Goal: Information Seeking & Learning: Learn about a topic

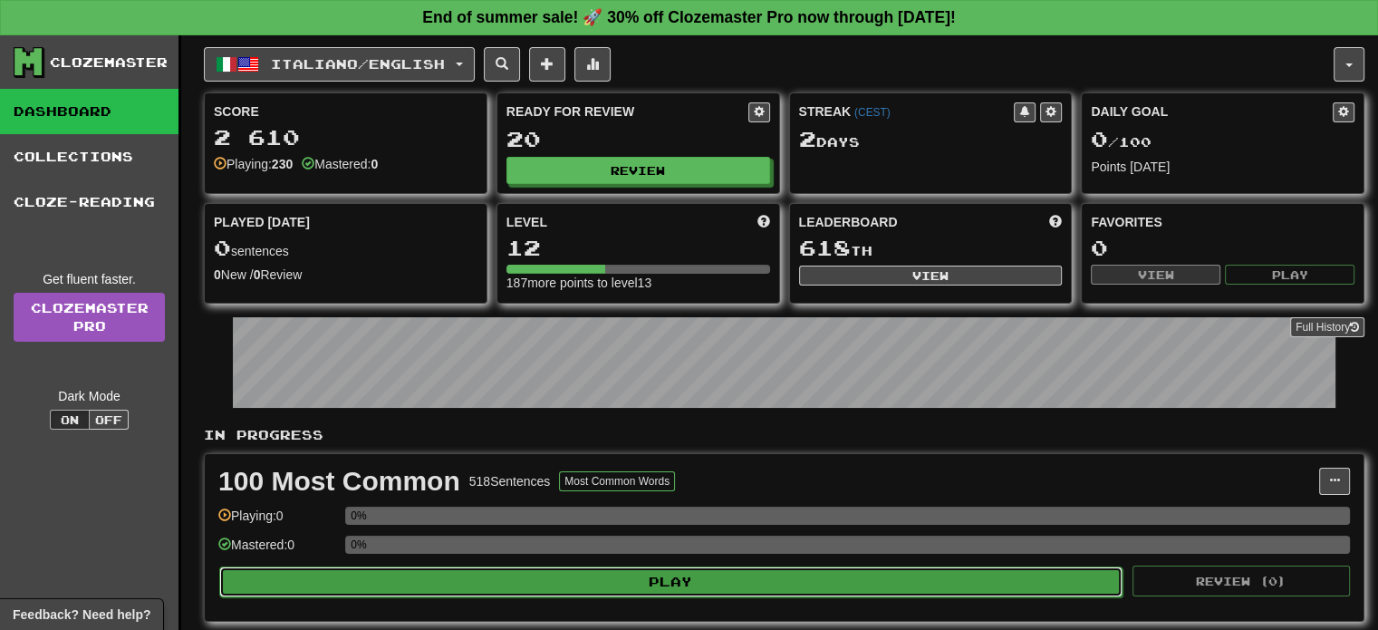
click at [881, 580] on button "Play" at bounding box center [671, 581] width 904 height 31
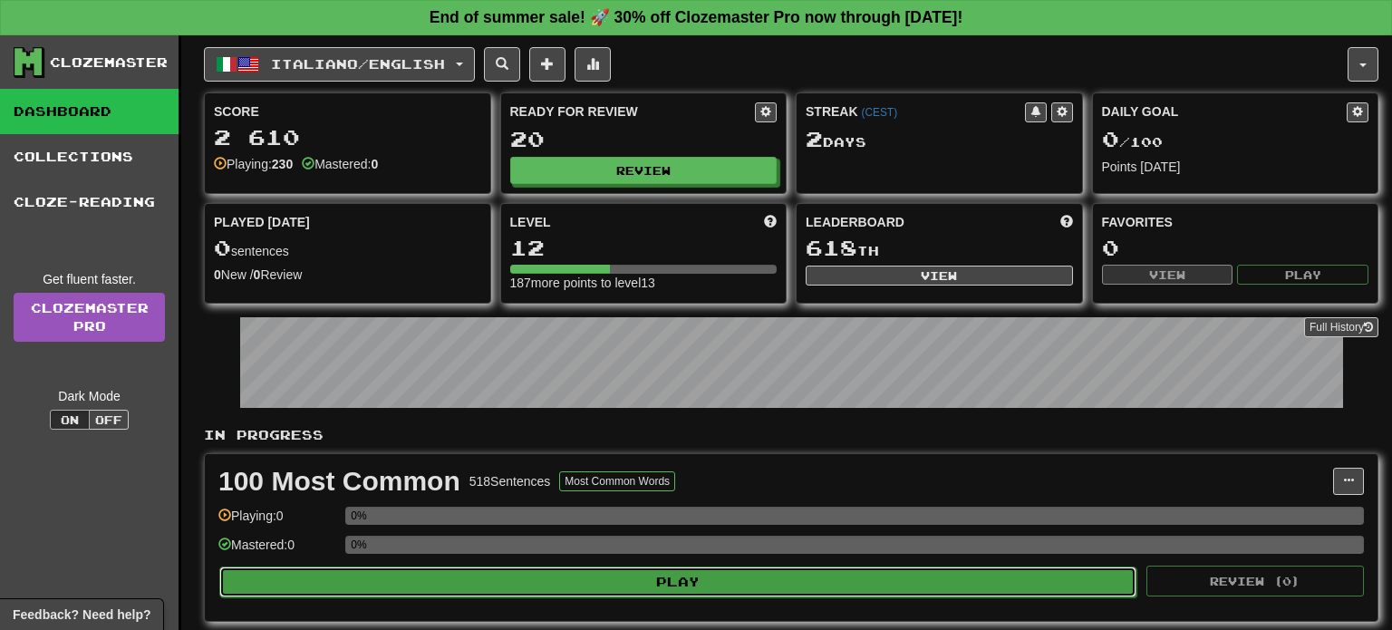
select select "**"
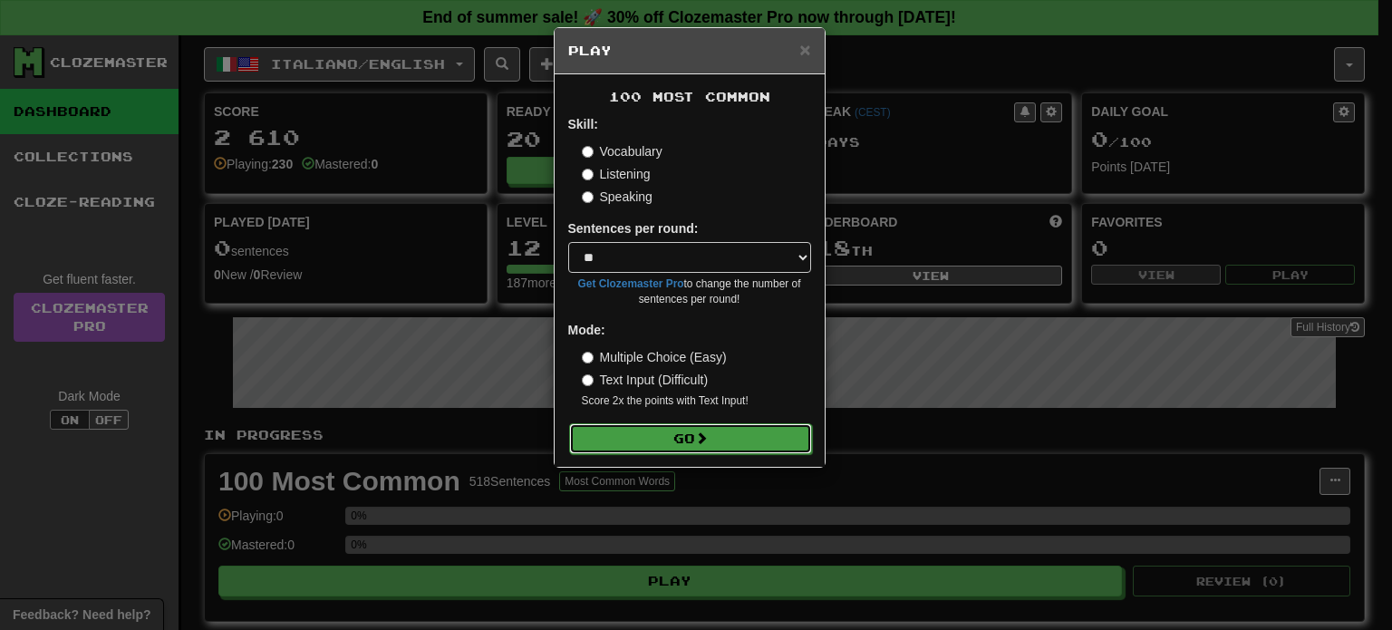
click at [739, 438] on button "Go" at bounding box center [690, 438] width 243 height 31
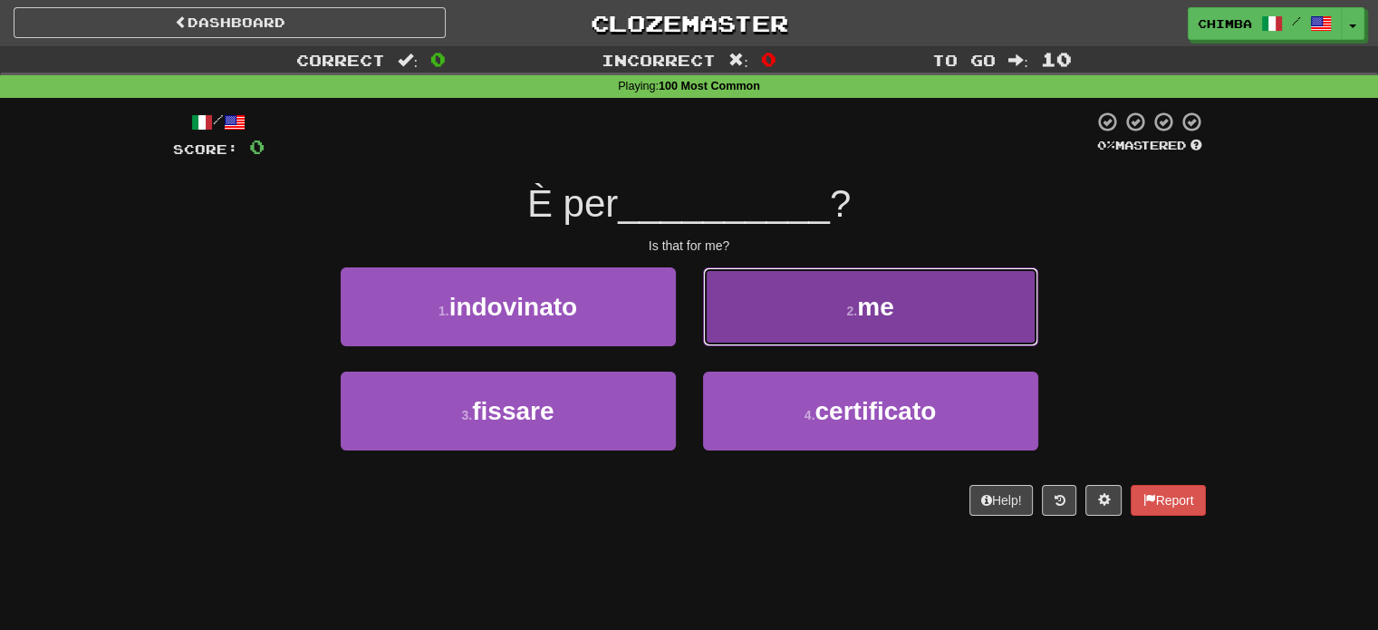
click at [787, 308] on button "2 . me" at bounding box center [870, 306] width 335 height 79
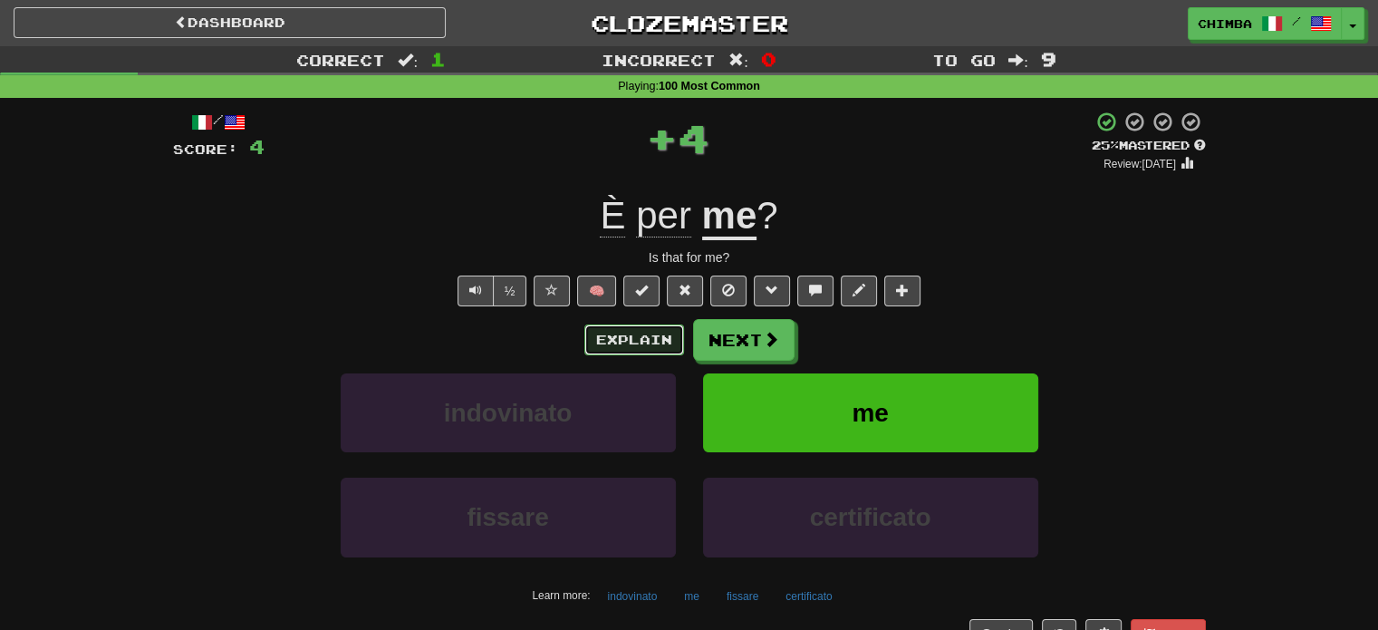
click at [661, 326] on button "Explain" at bounding box center [635, 339] width 100 height 31
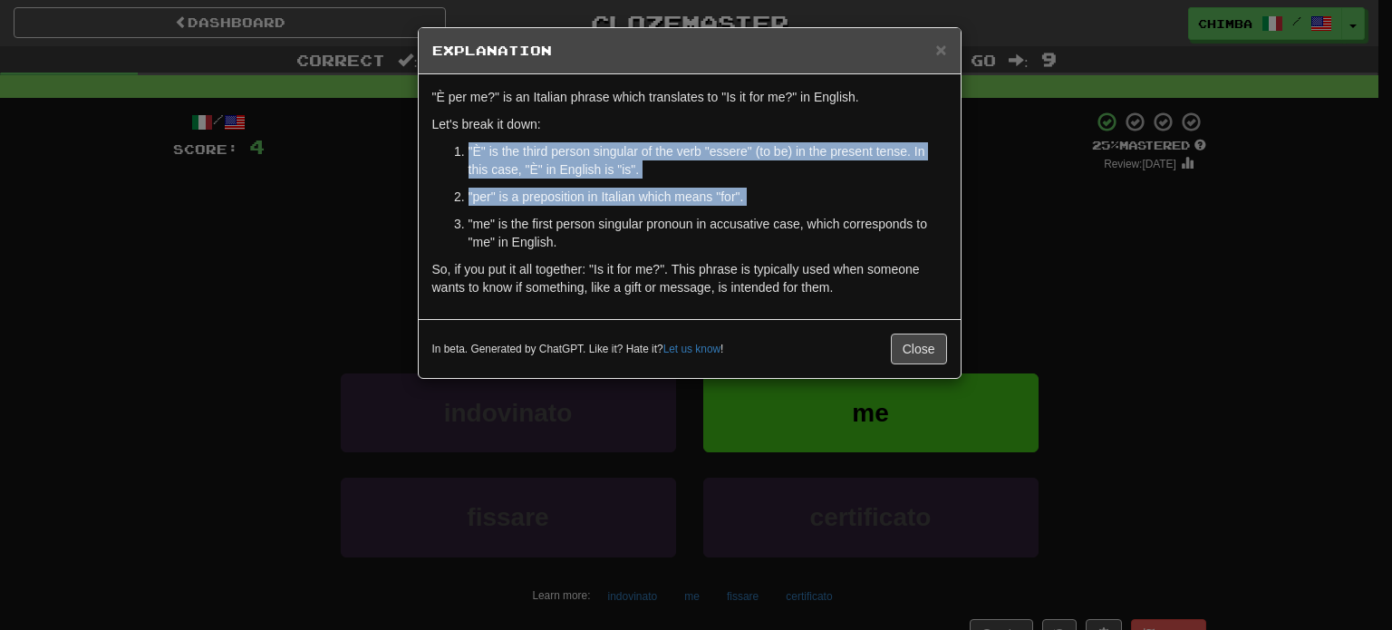
drag, startPoint x: 466, startPoint y: 147, endPoint x: 770, endPoint y: 235, distance: 316.9
click at [624, 210] on ol ""È" is the third person singular of the verb "essere" (to be) in the present te…" at bounding box center [689, 196] width 515 height 109
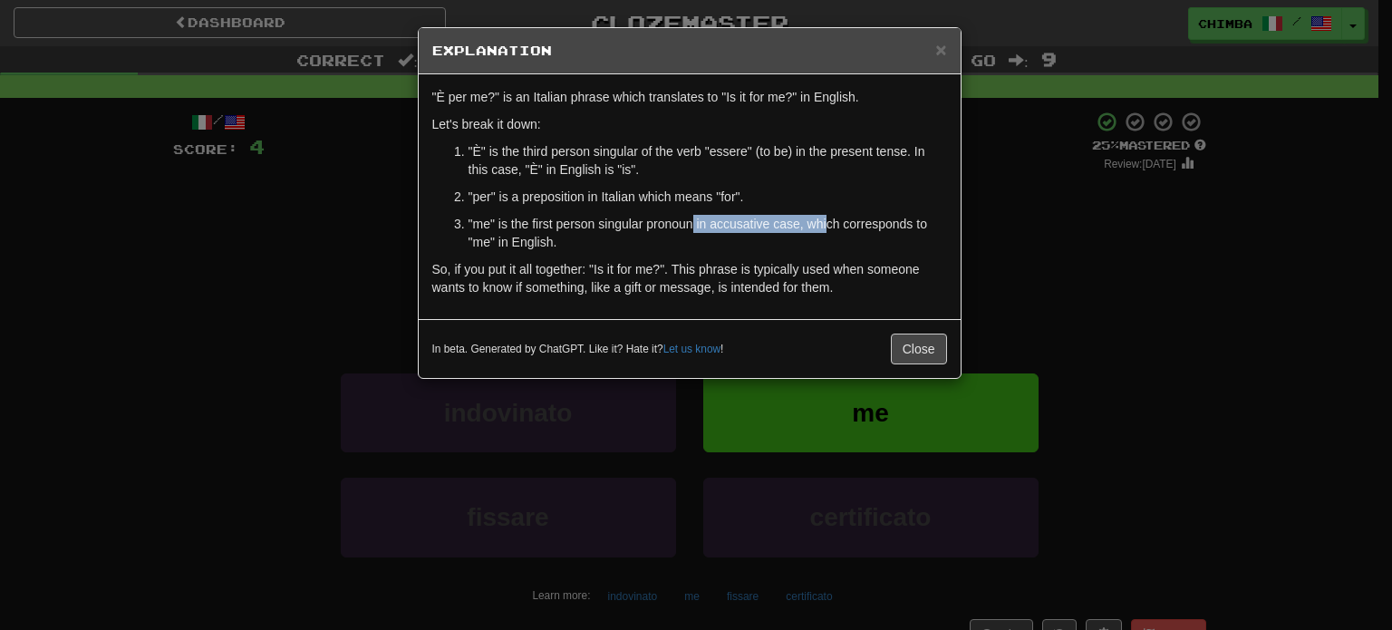
drag, startPoint x: 770, startPoint y: 235, endPoint x: 758, endPoint y: 213, distance: 25.2
click at [801, 223] on p ""me" is the first person singular pronoun in accusative case, which corresponds…" at bounding box center [708, 233] width 479 height 36
click at [478, 159] on p ""È" is the third person singular of the verb "essere" (to be) in the present te…" at bounding box center [708, 160] width 479 height 36
click at [469, 144] on li ""È" is the third person singular of the verb "essere" (to be) in the present te…" at bounding box center [708, 160] width 479 height 36
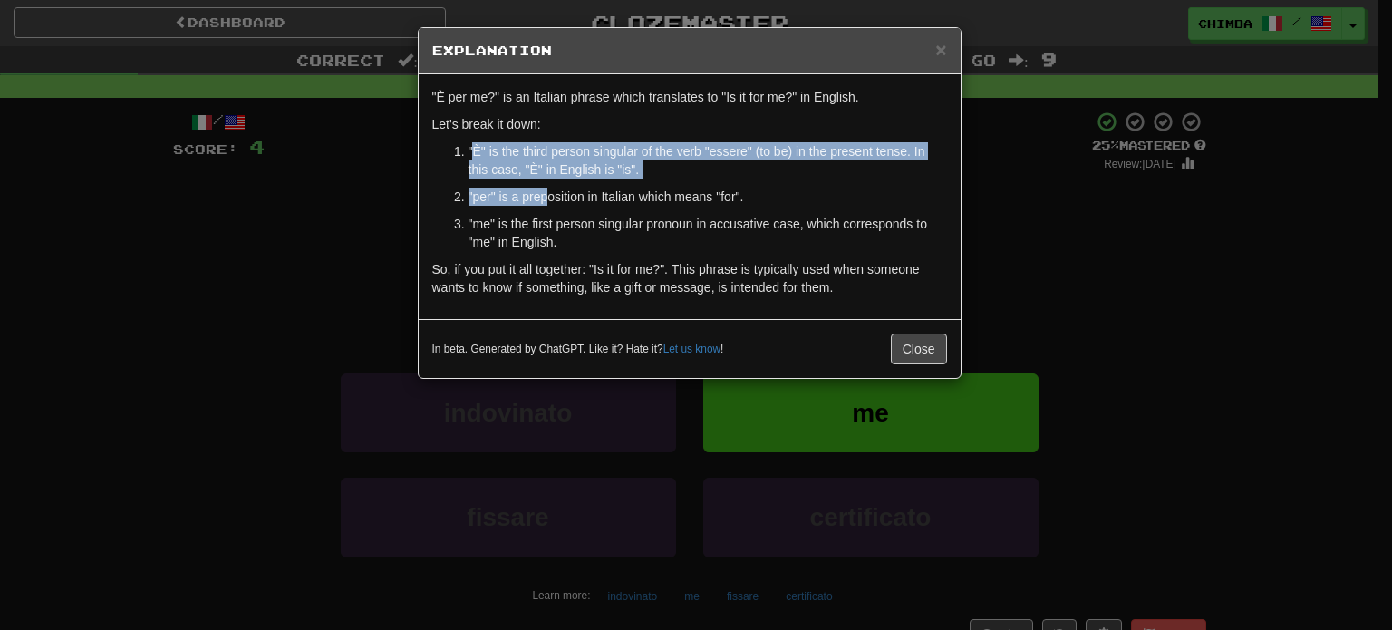
drag, startPoint x: 481, startPoint y: 147, endPoint x: 548, endPoint y: 197, distance: 83.6
click at [548, 197] on ol ""È" is the third person singular of the verb "essere" (to be) in the present te…" at bounding box center [689, 196] width 515 height 109
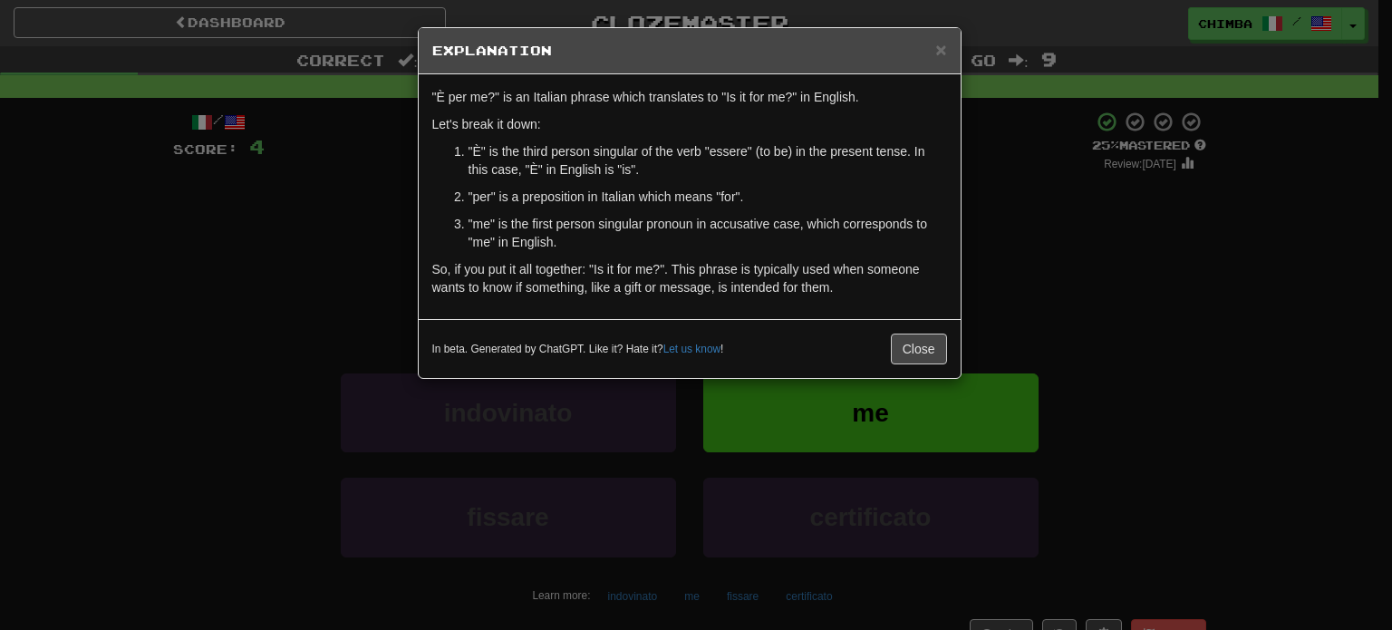
click at [448, 150] on ol ""È" is the third person singular of the verb "essere" (to be) in the present te…" at bounding box center [689, 196] width 515 height 109
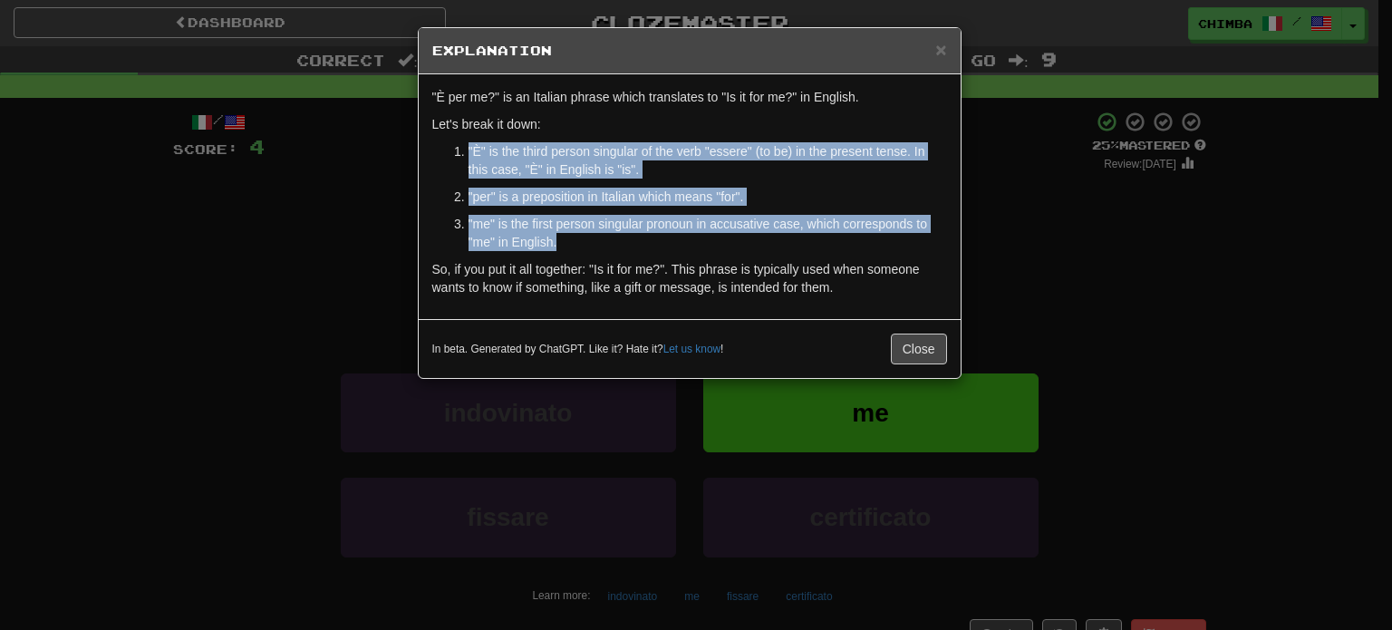
drag, startPoint x: 468, startPoint y: 144, endPoint x: 566, endPoint y: 242, distance: 139.1
click at [566, 242] on ol ""È" is the third person singular of the verb "essere" (to be) in the present te…" at bounding box center [689, 196] width 515 height 109
copy ol ""È" is the third person singular of the verb "essere" (to be) in the present te…"
click at [935, 39] on span "×" at bounding box center [940, 49] width 11 height 21
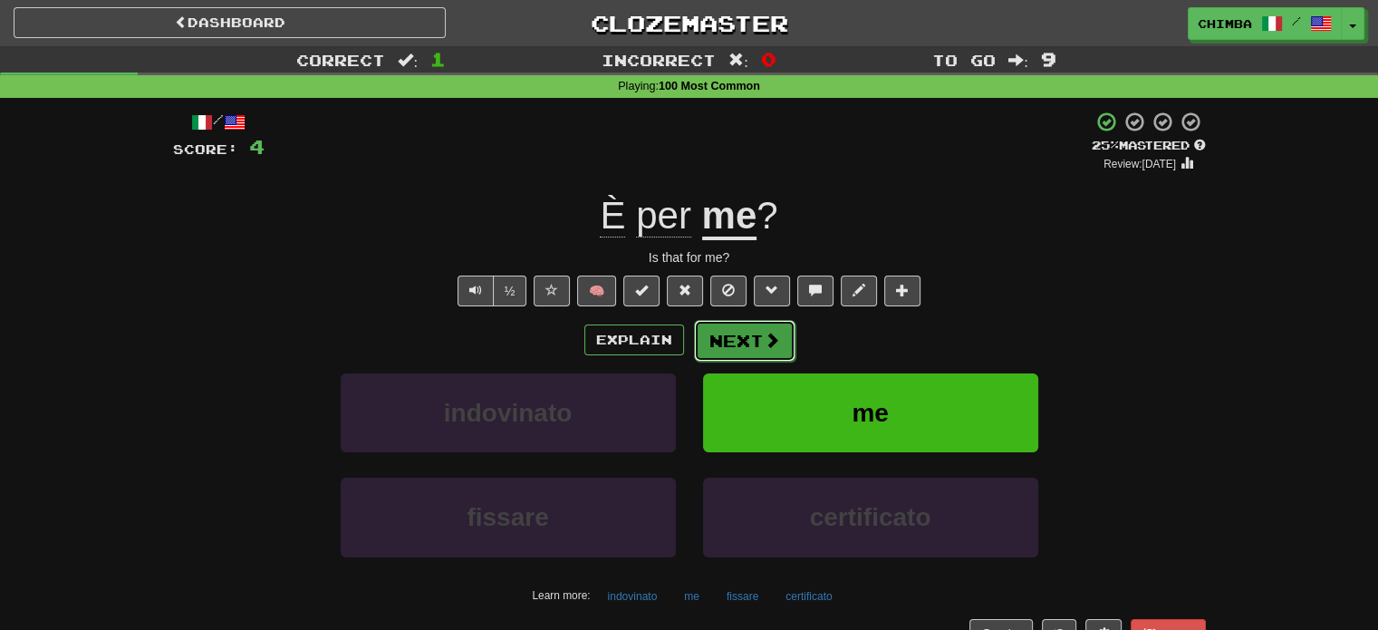
click at [754, 334] on button "Next" at bounding box center [745, 341] width 102 height 42
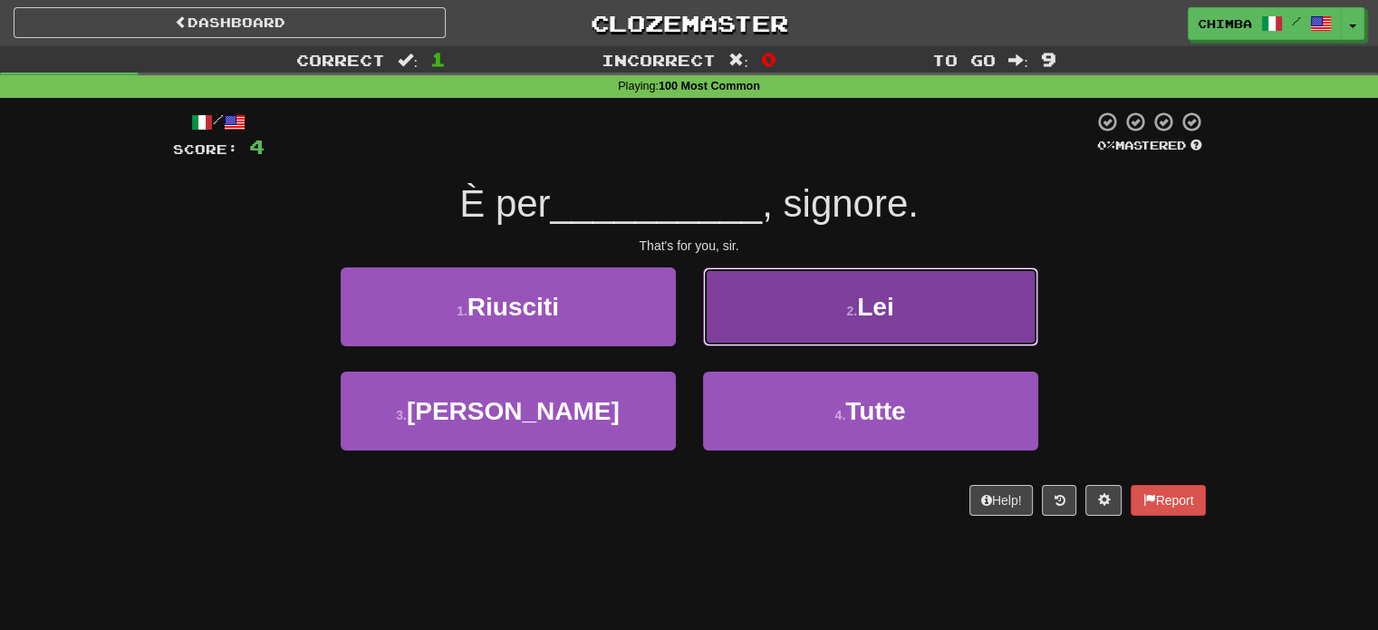
click at [788, 306] on button "2 . Lei" at bounding box center [870, 306] width 335 height 79
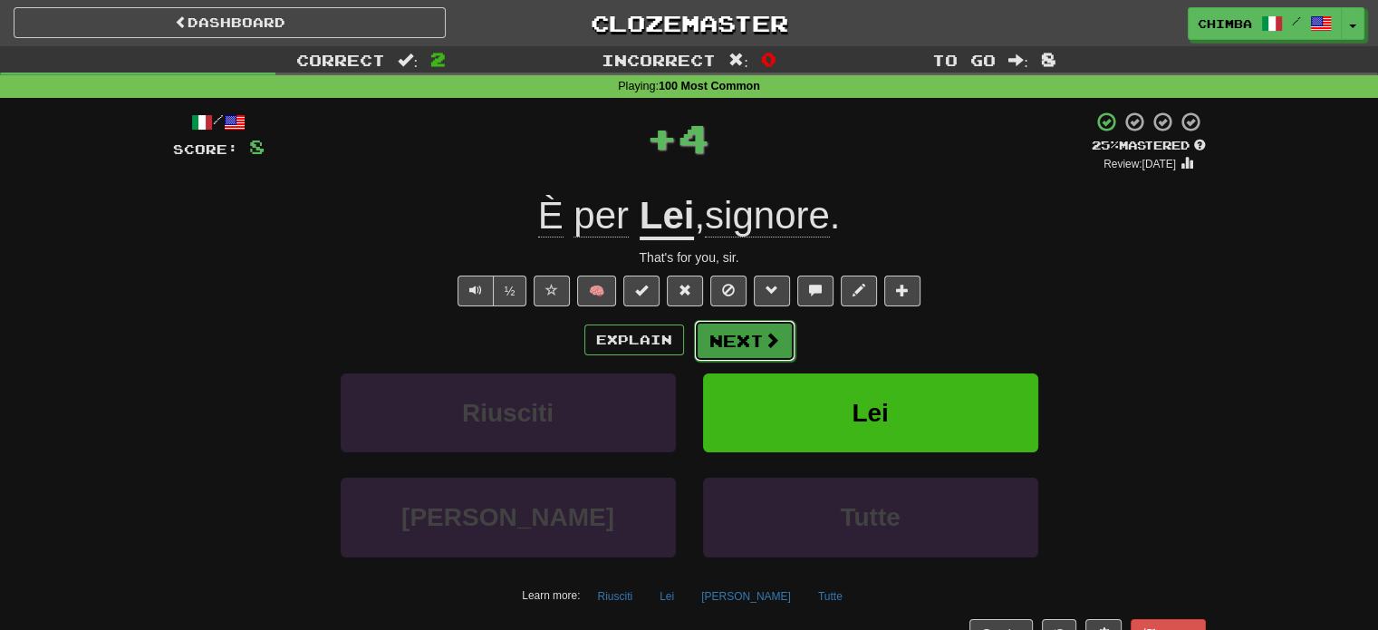
click at [730, 332] on button "Next" at bounding box center [745, 341] width 102 height 42
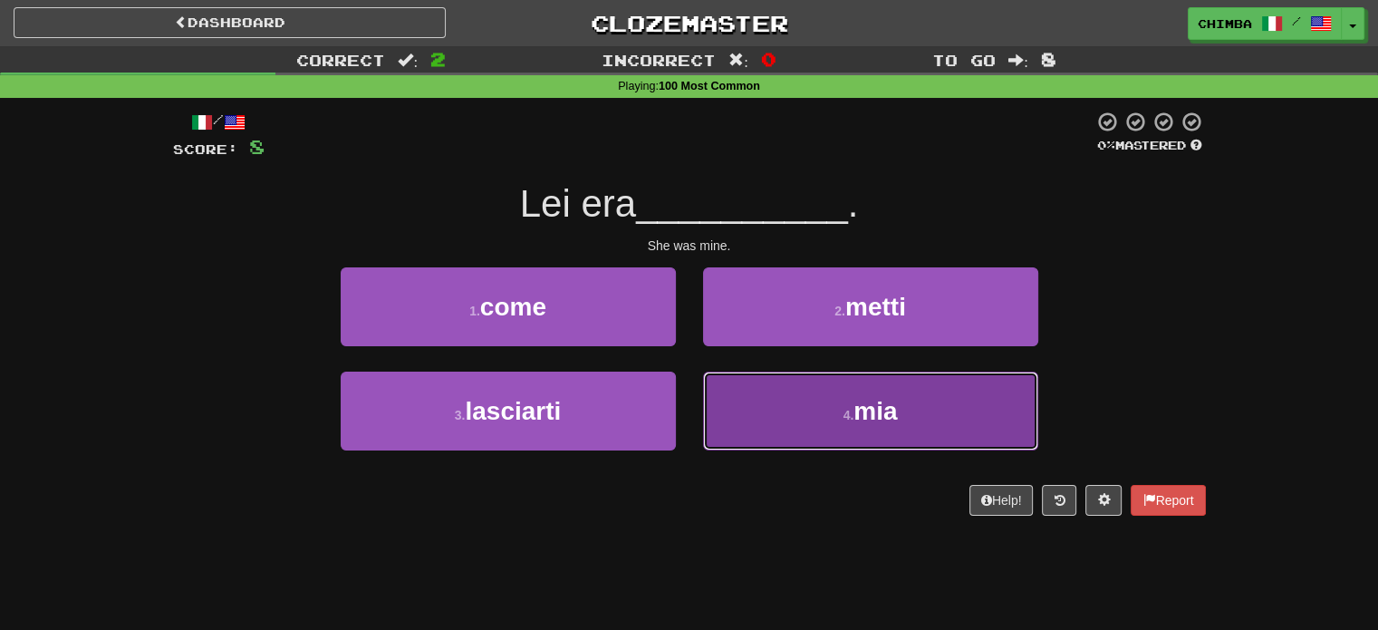
click at [776, 376] on button "4 . mia" at bounding box center [870, 411] width 335 height 79
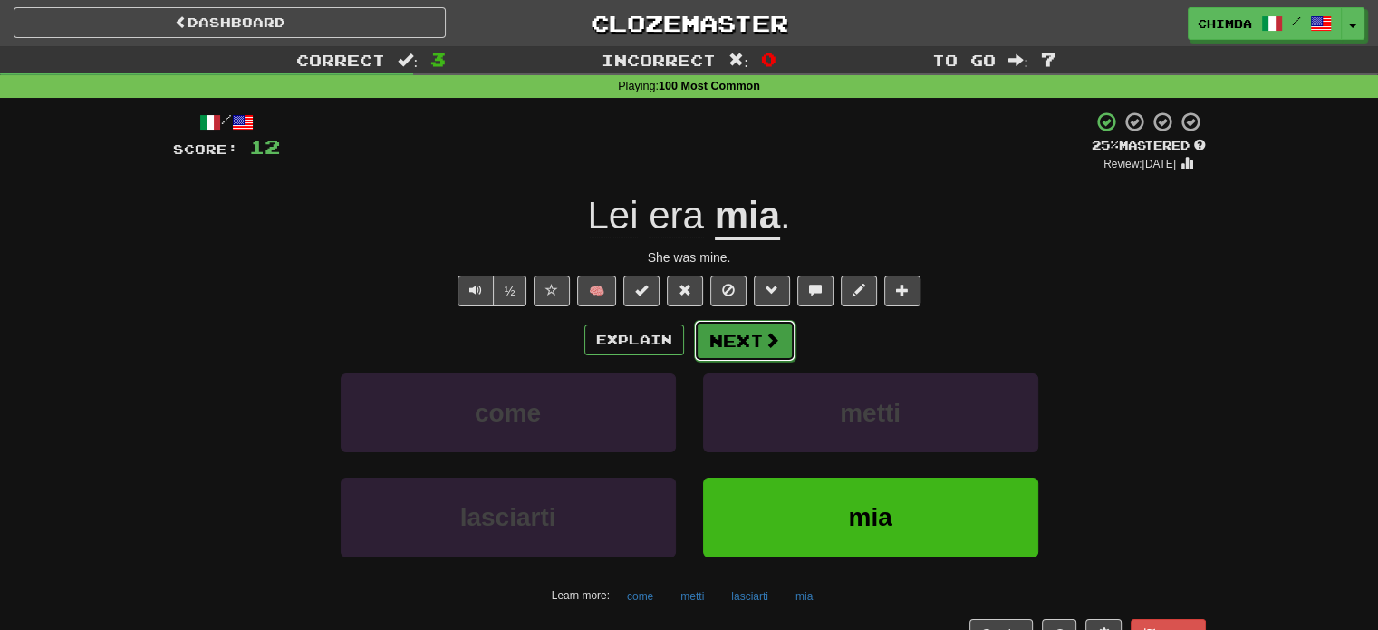
click at [764, 343] on span at bounding box center [772, 340] width 16 height 16
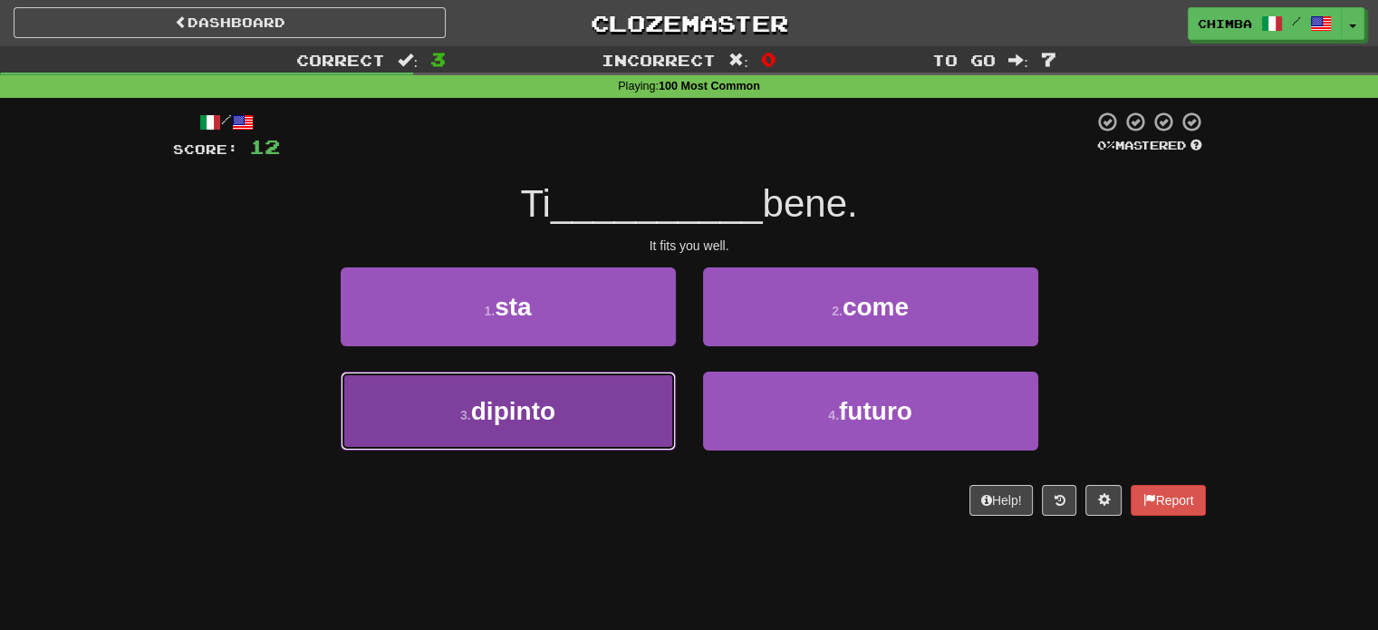
click at [619, 416] on button "3 . [PERSON_NAME]" at bounding box center [508, 411] width 335 height 79
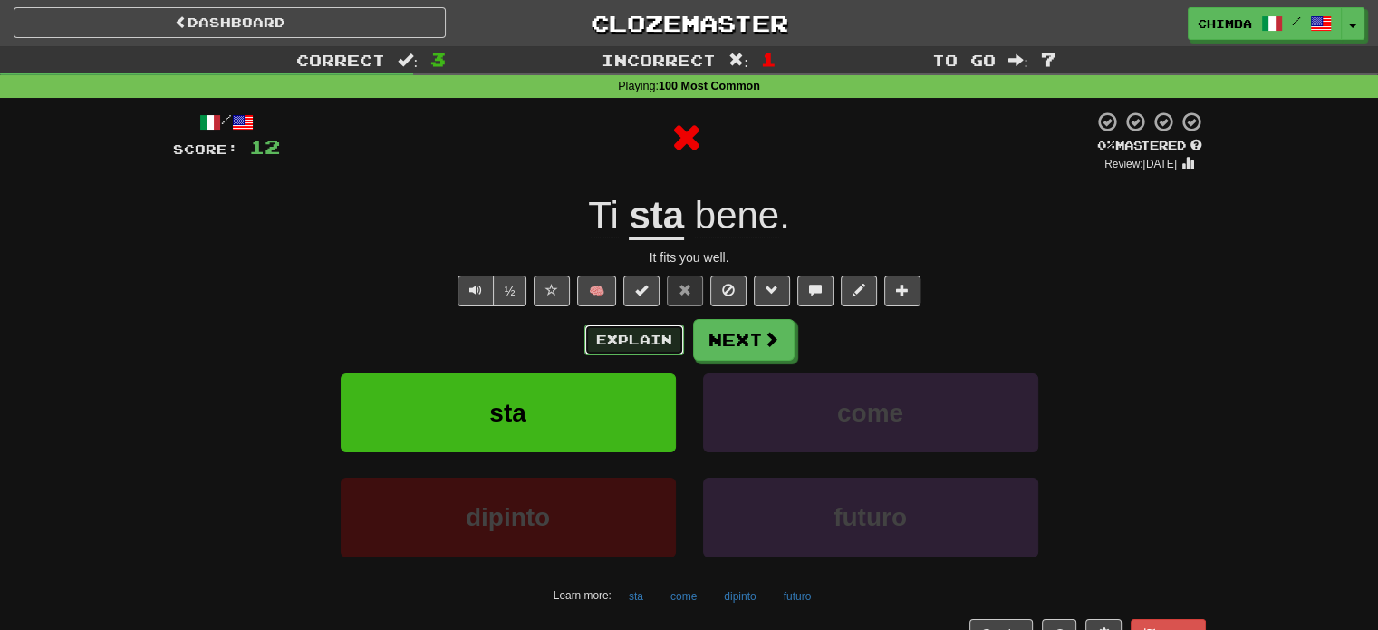
click at [626, 343] on button "Explain" at bounding box center [635, 339] width 100 height 31
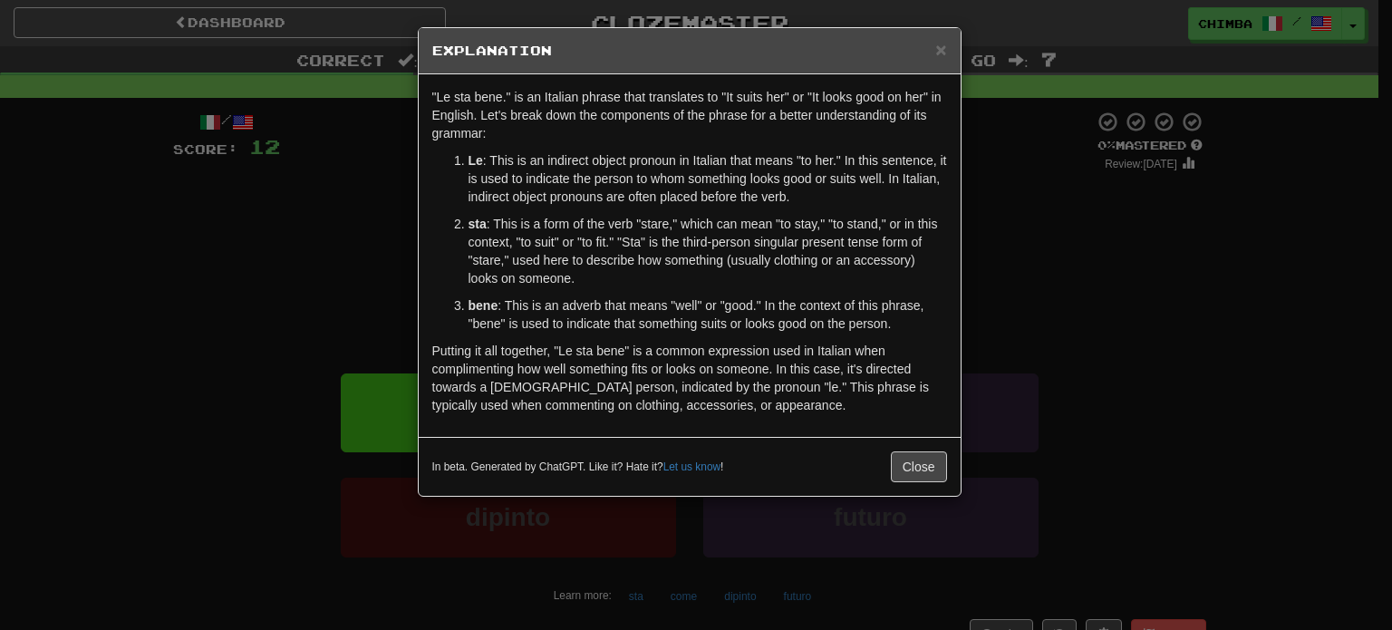
click at [469, 155] on li "Le : This is an indirect object pronoun in Italian that means "to her." In this…" at bounding box center [708, 178] width 479 height 54
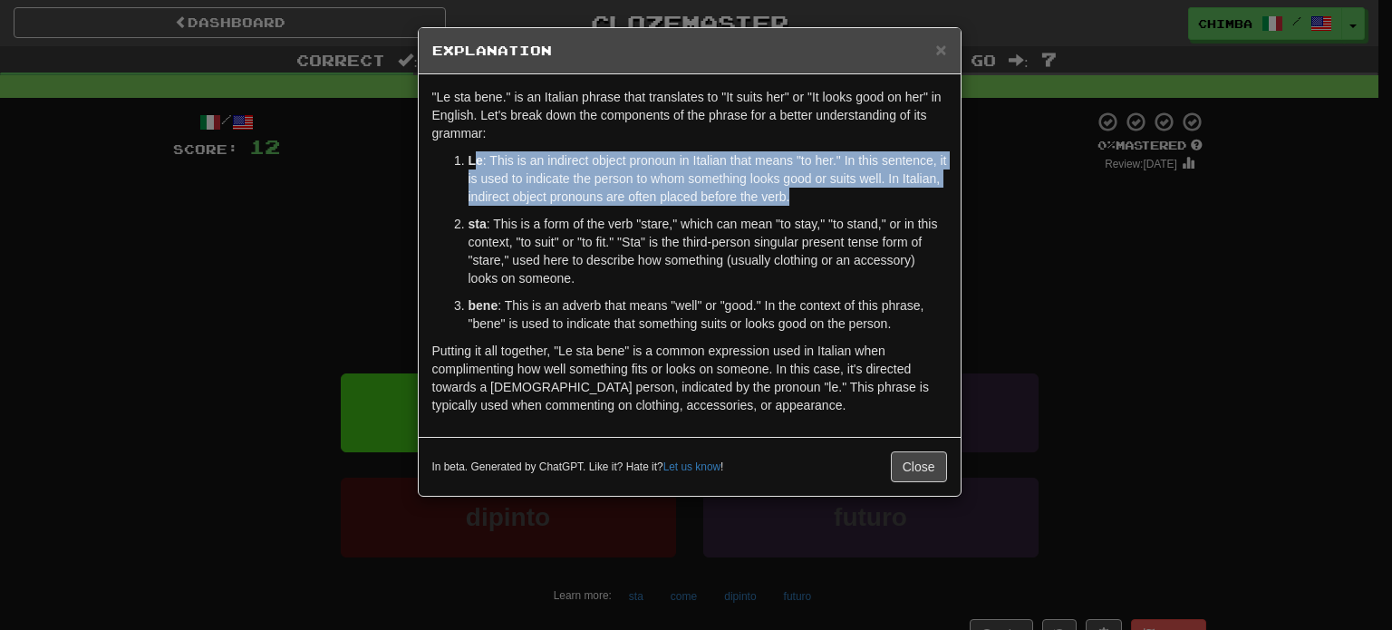
drag, startPoint x: 493, startPoint y: 174, endPoint x: 540, endPoint y: 218, distance: 64.1
click at [540, 217] on ol "Le : This is an indirect object pronoun in Italian that means "to her." In this…" at bounding box center [689, 241] width 515 height 181
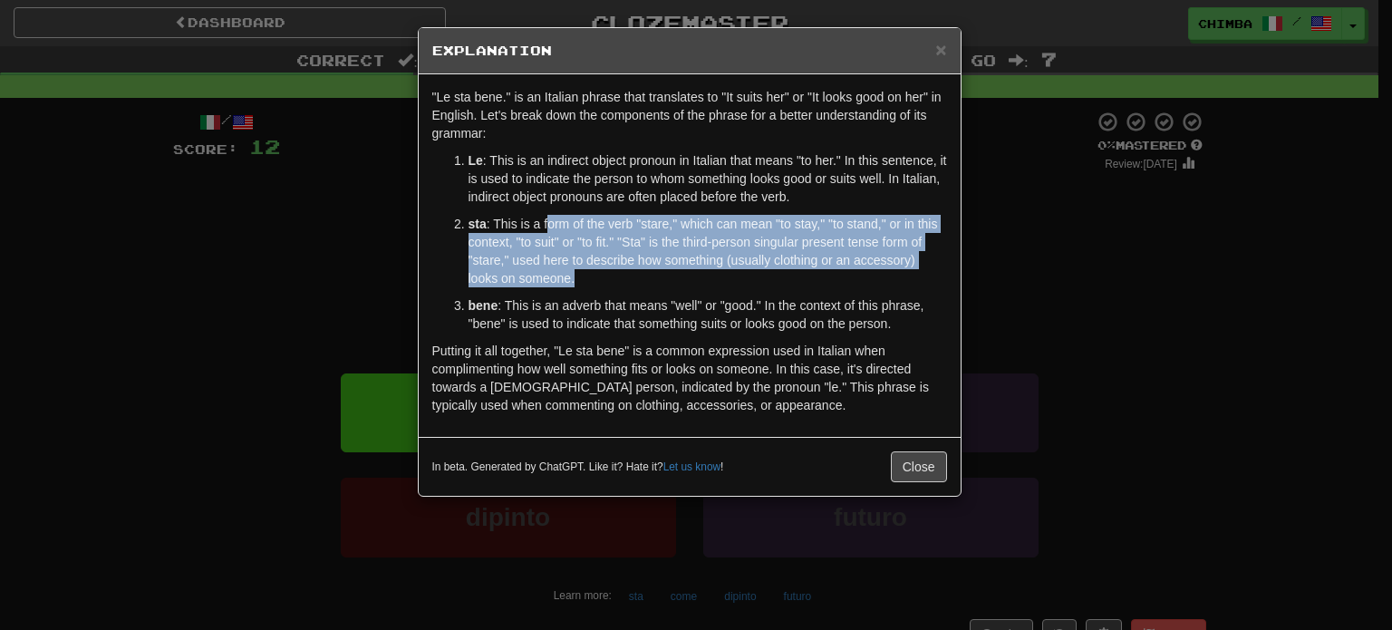
drag, startPoint x: 594, startPoint y: 264, endPoint x: 608, endPoint y: 272, distance: 16.6
click at [604, 270] on p "sta : This is a form of the verb "stare," which can mean "to stay," "to stand,"…" at bounding box center [708, 251] width 479 height 73
click at [609, 272] on p "sta : This is a form of the verb "stare," which can mean "to stay," "to stand,"…" at bounding box center [708, 251] width 479 height 73
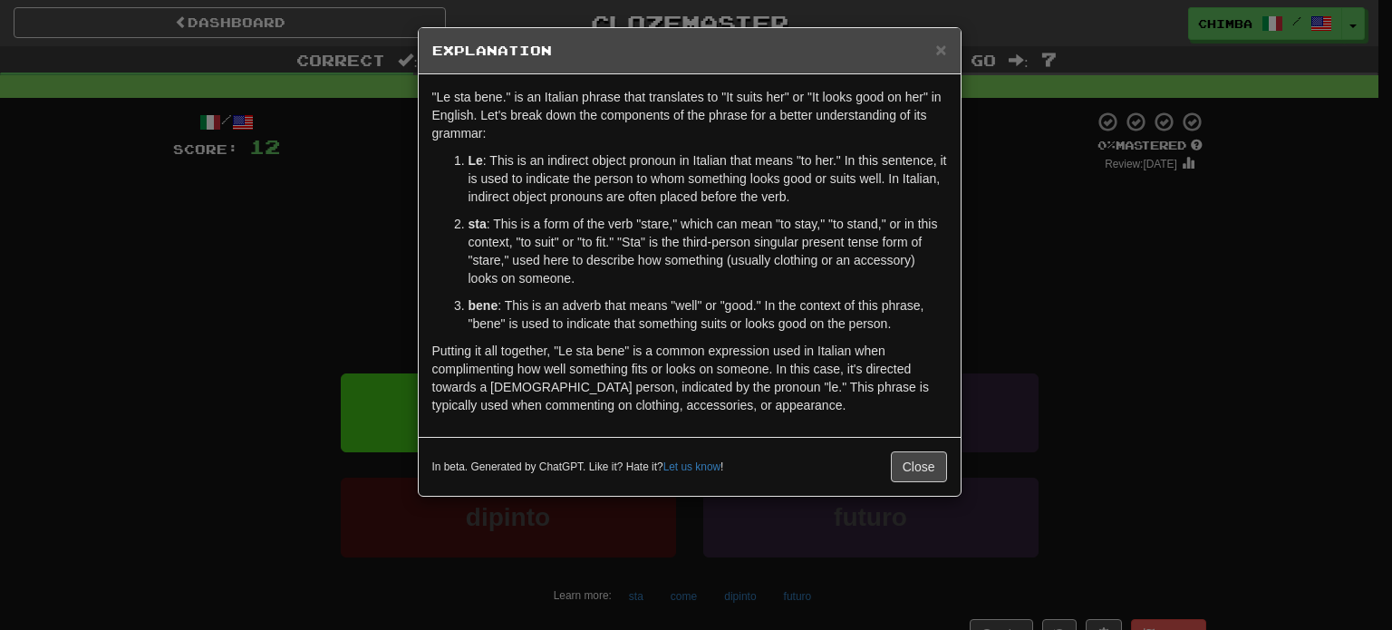
click at [610, 273] on p "sta : This is a form of the verb "stare," which can mean "to stay," "to stand,"…" at bounding box center [708, 251] width 479 height 73
click at [935, 51] on span "×" at bounding box center [940, 49] width 11 height 21
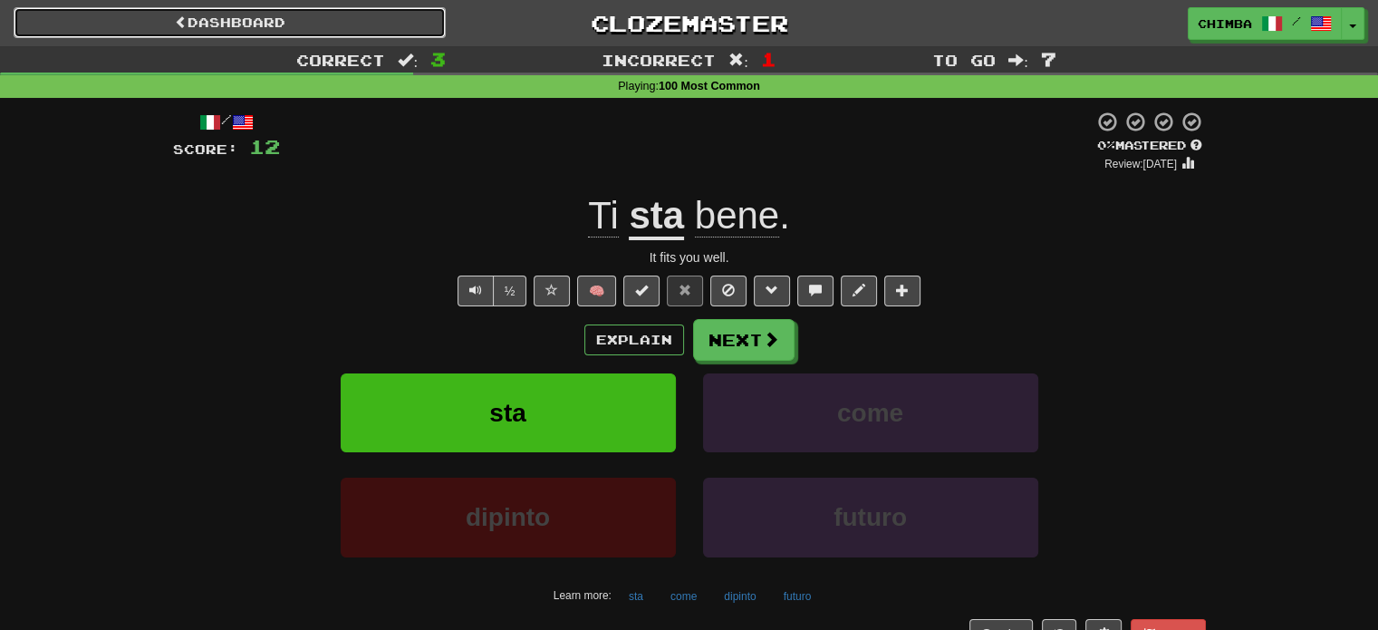
click at [281, 28] on link "Dashboard" at bounding box center [230, 22] width 432 height 31
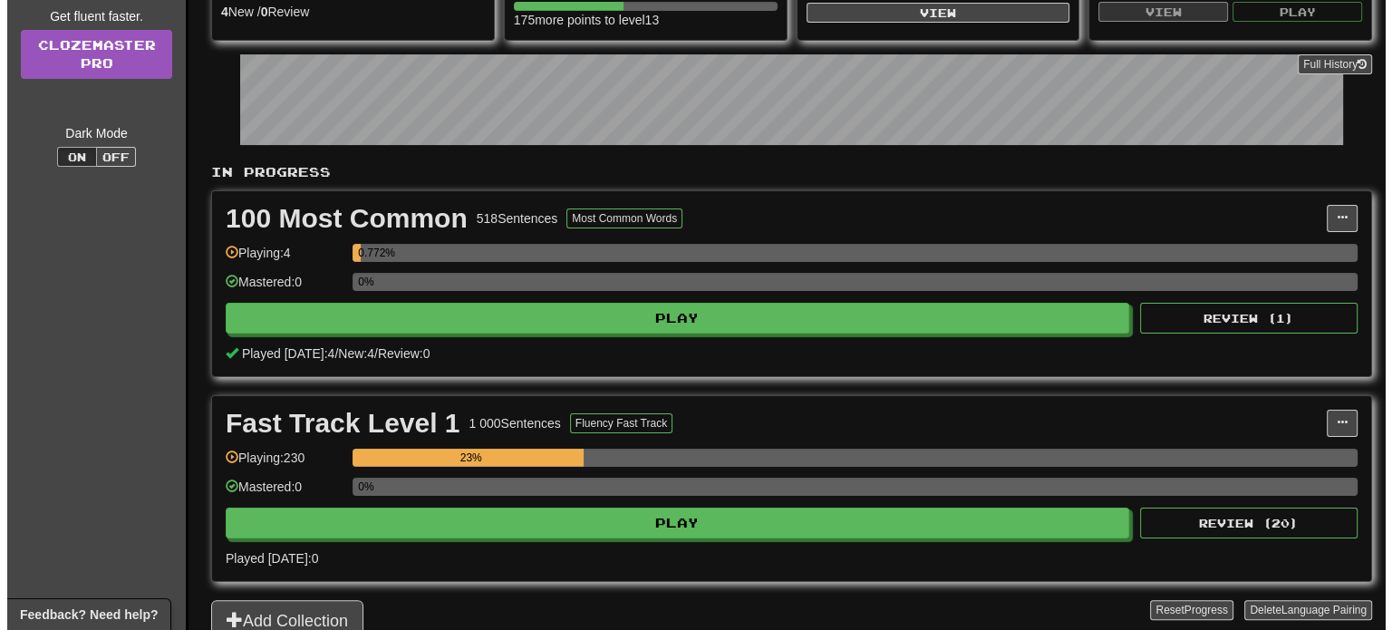
scroll to position [272, 0]
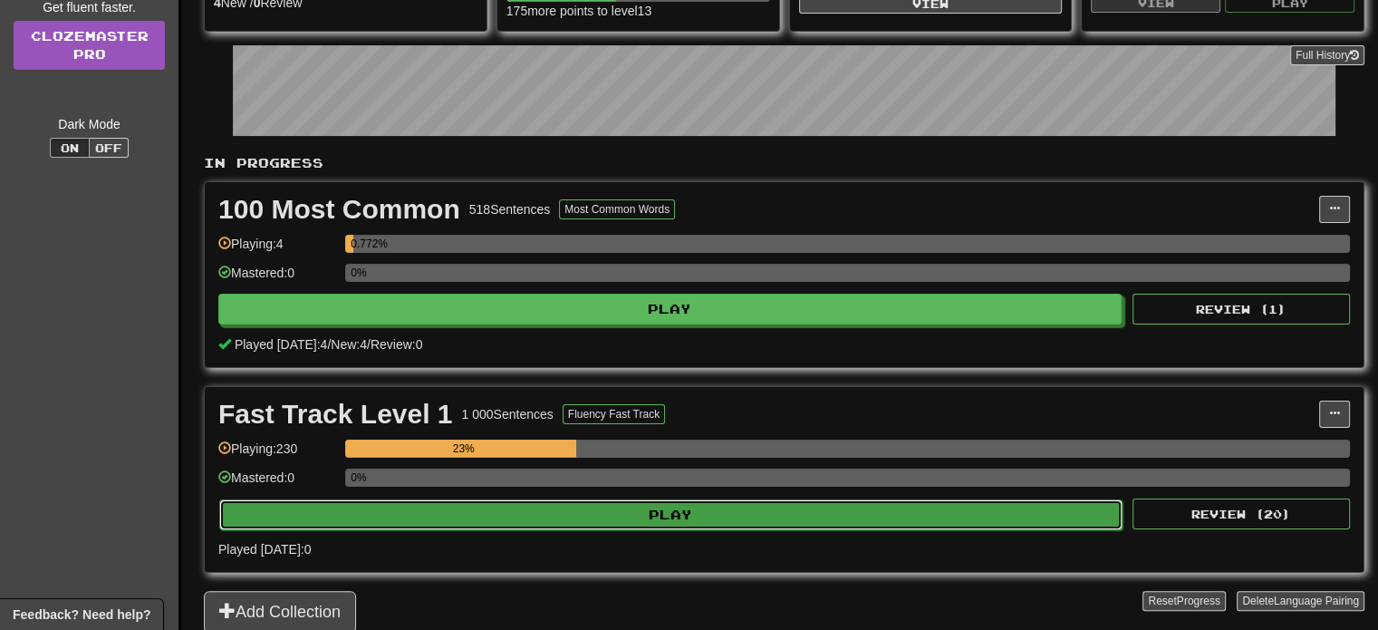
click at [655, 499] on button "Play" at bounding box center [671, 514] width 904 height 31
select select "**"
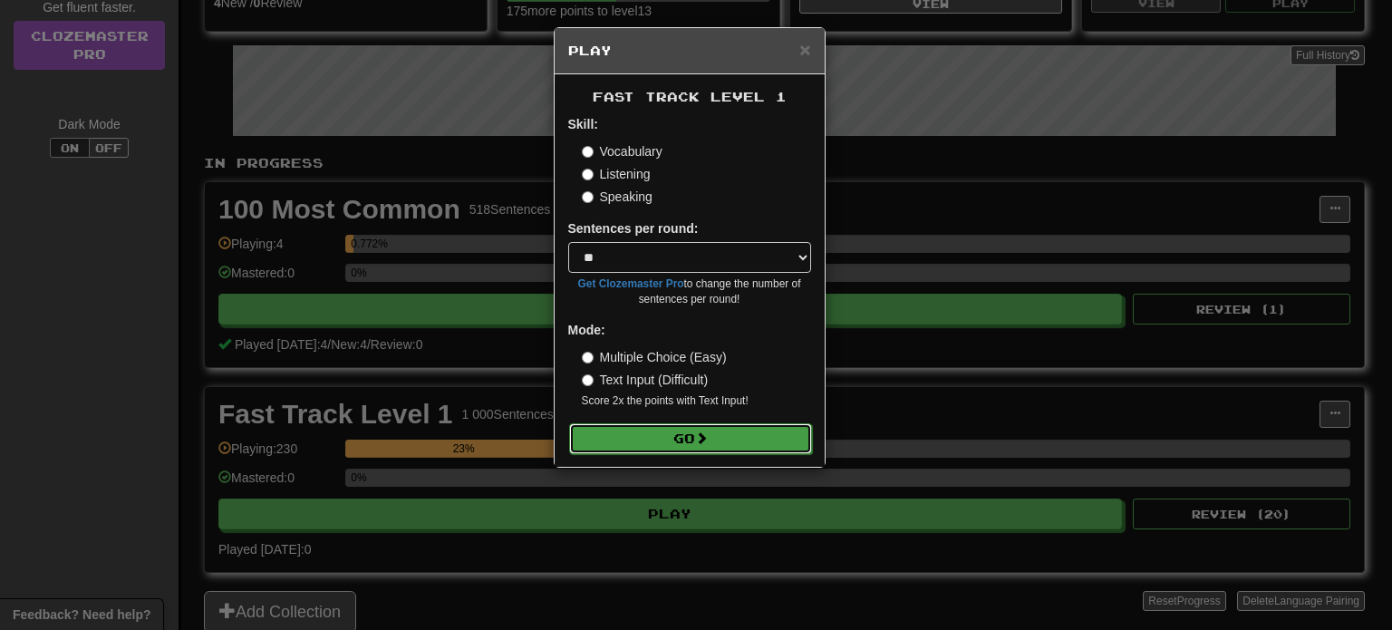
click at [677, 427] on button "Go" at bounding box center [690, 438] width 243 height 31
